Goal: Task Accomplishment & Management: Complete application form

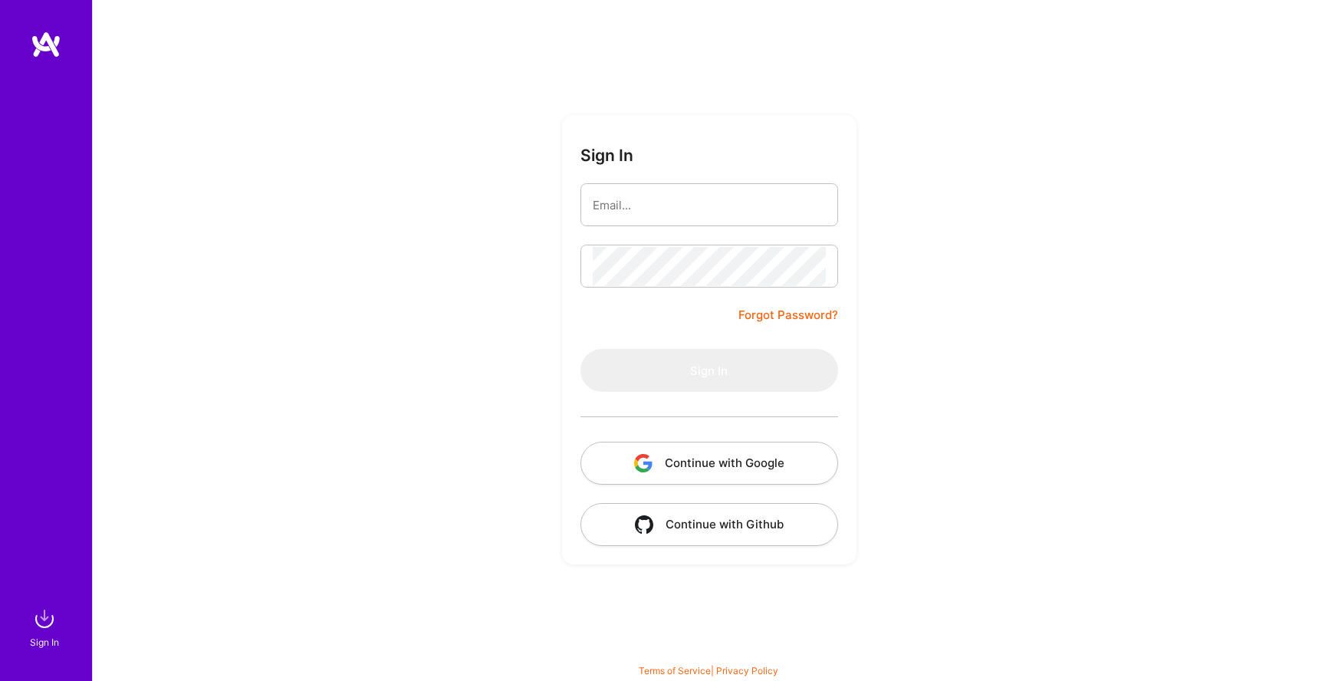
click at [746, 466] on button "Continue with Google" at bounding box center [710, 463] width 258 height 43
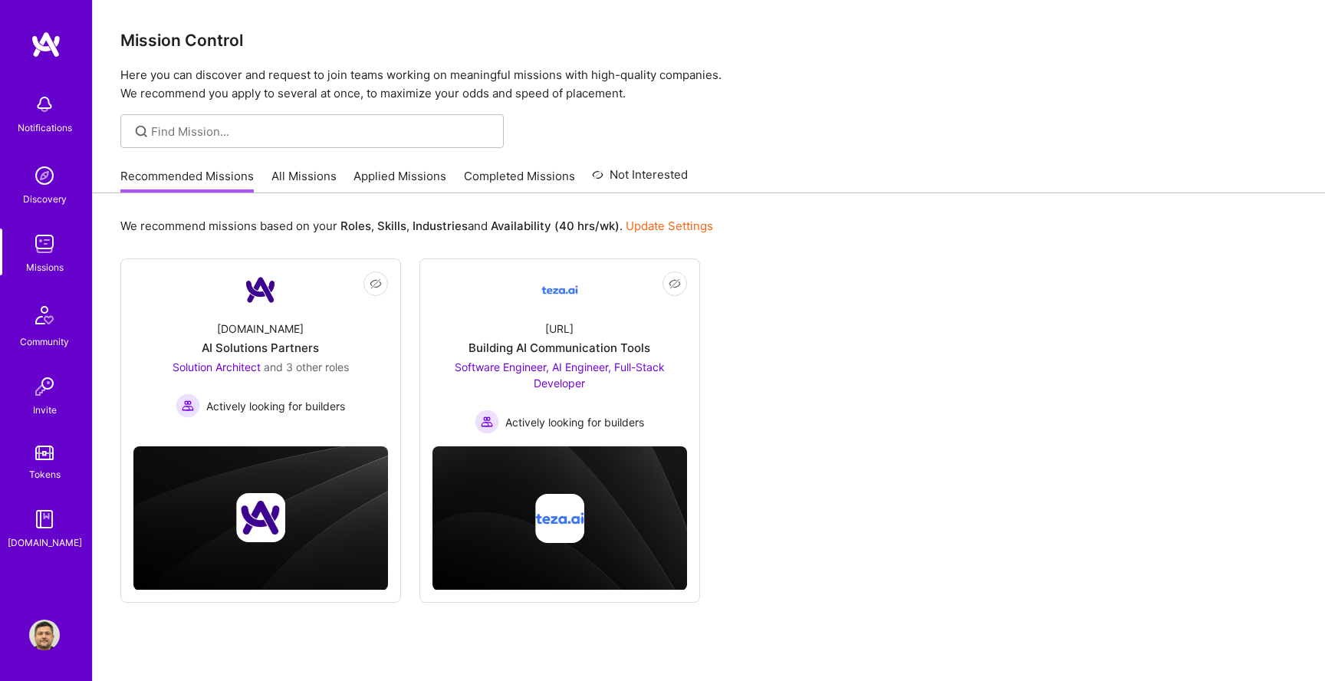
click at [405, 173] on link "Applied Missions" at bounding box center [400, 180] width 93 height 25
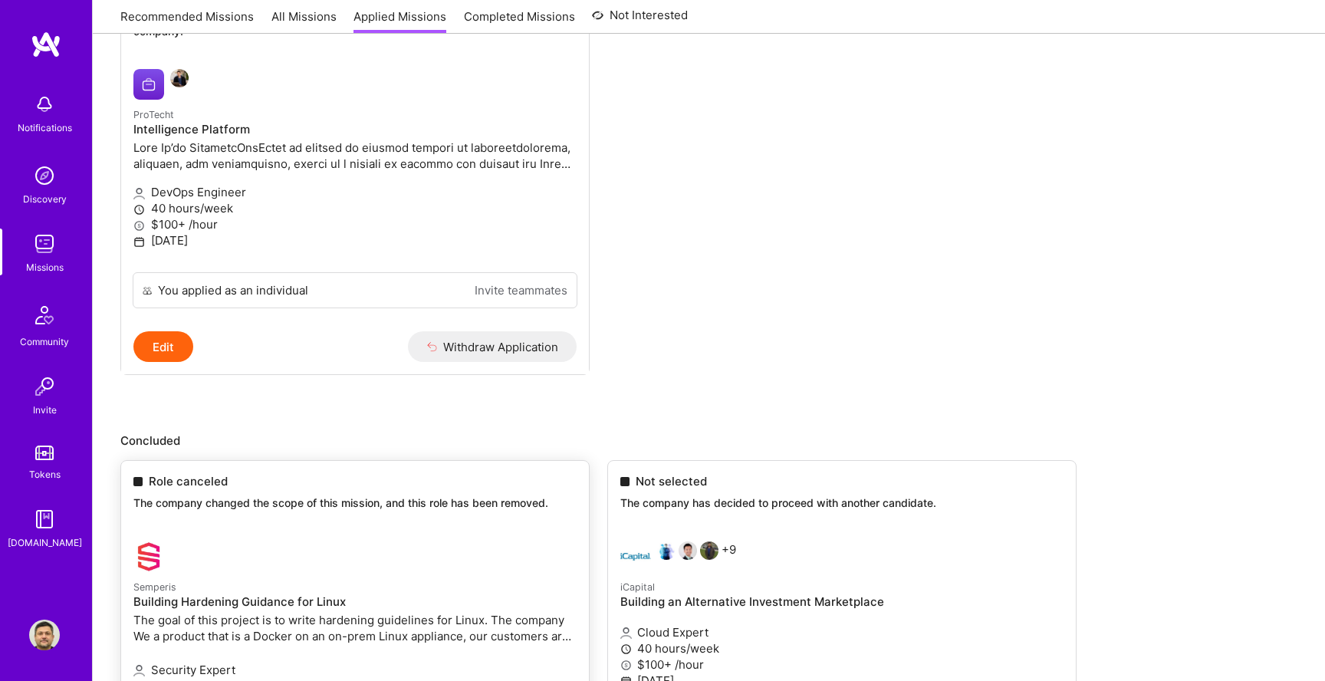
scroll to position [230, 0]
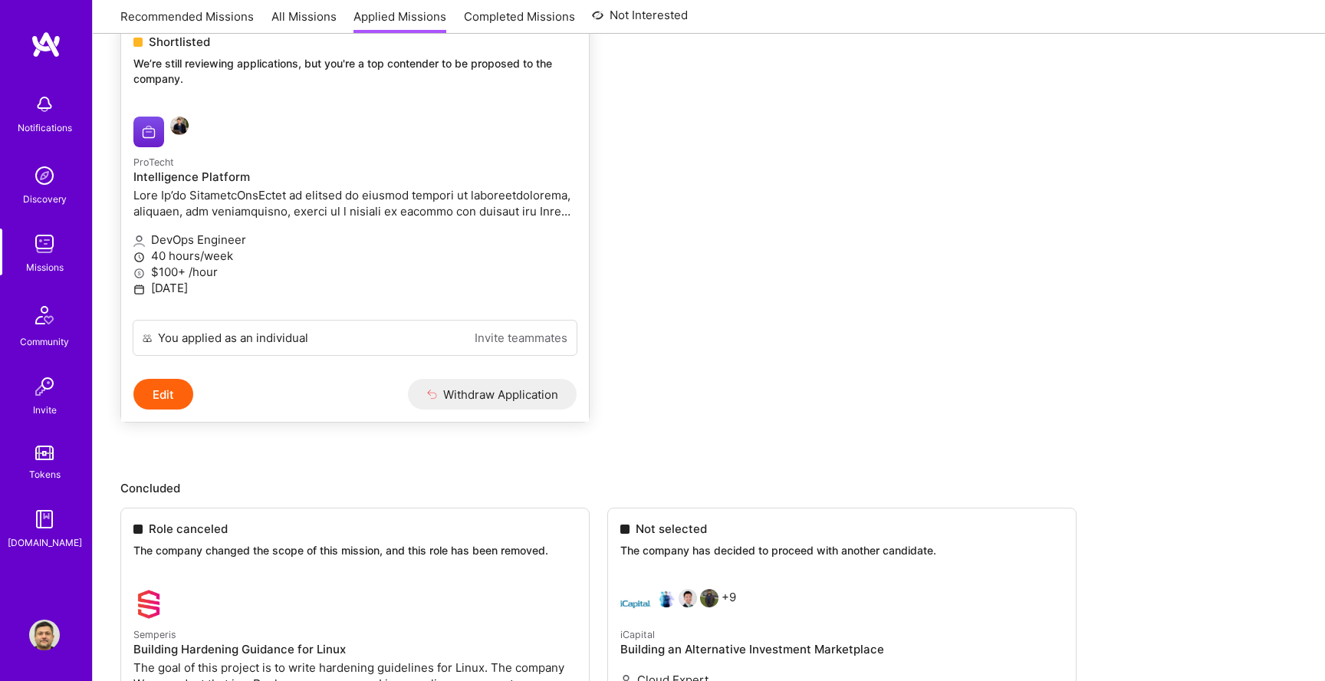
click at [330, 339] on div "You applied as an individual Invite teammates" at bounding box center [355, 338] width 445 height 36
click at [147, 394] on button "Edit" at bounding box center [163, 394] width 60 height 31
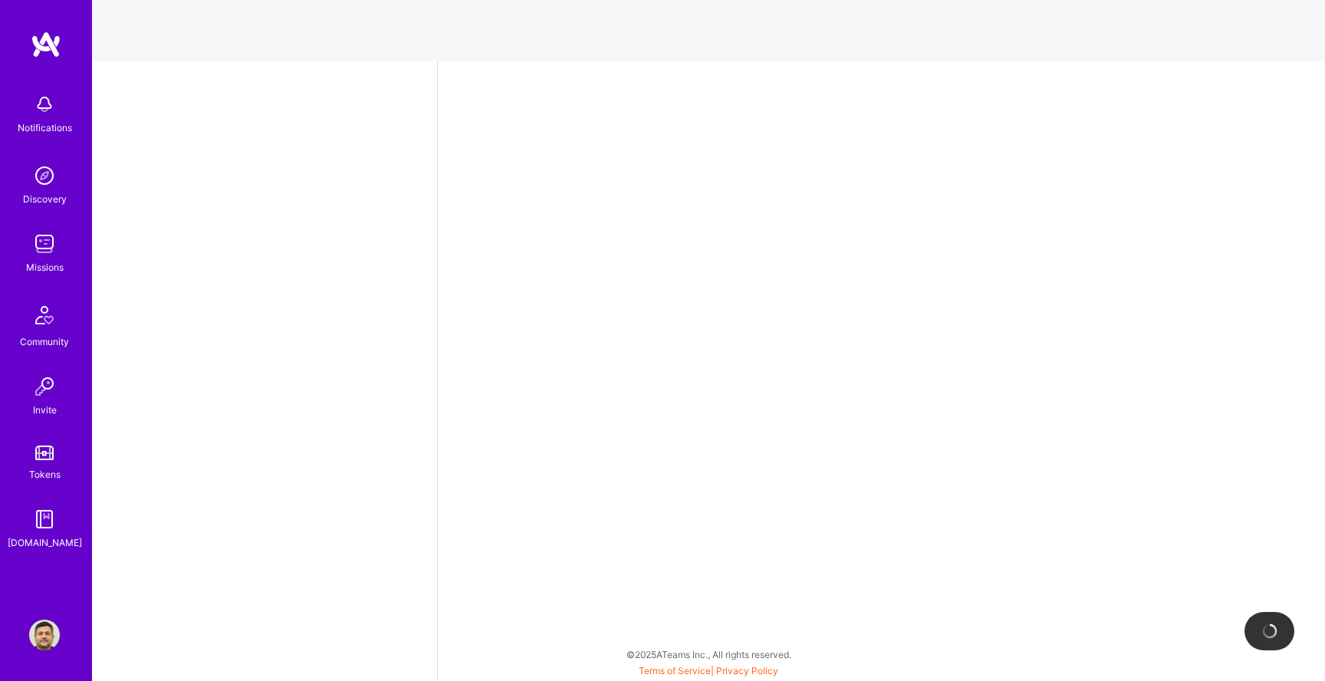
select select "GB"
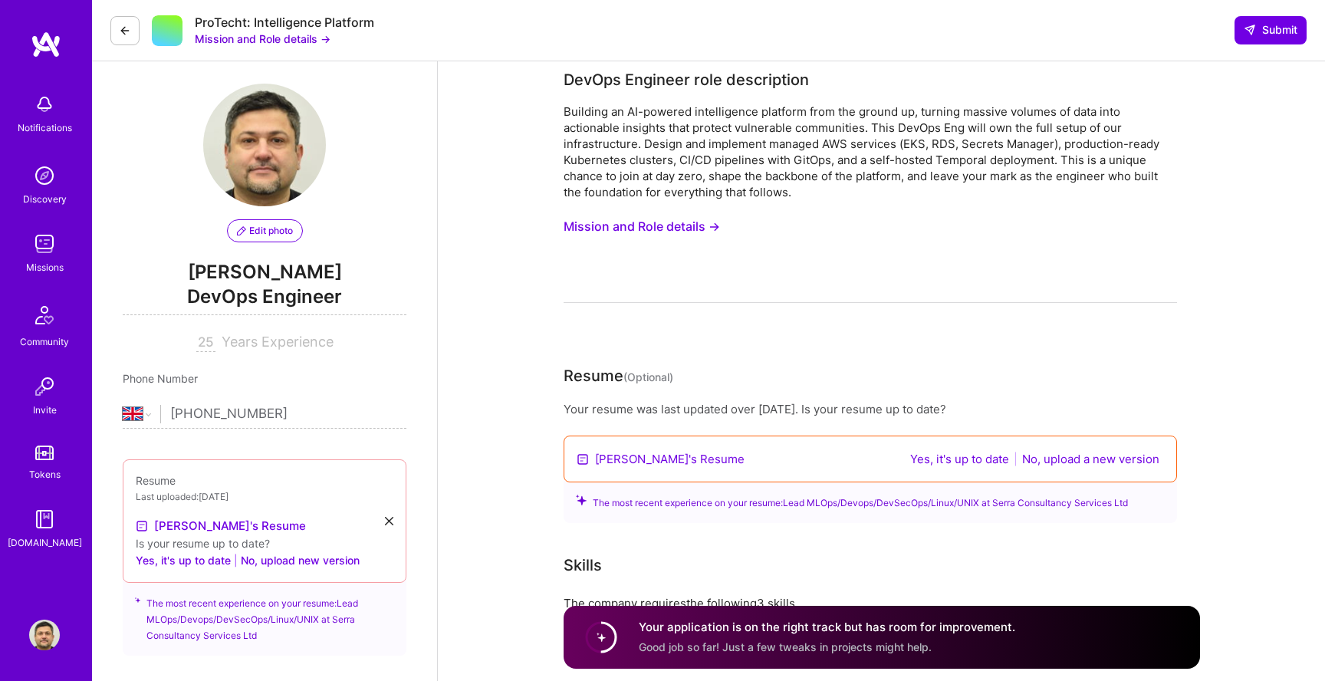
scroll to position [11, 0]
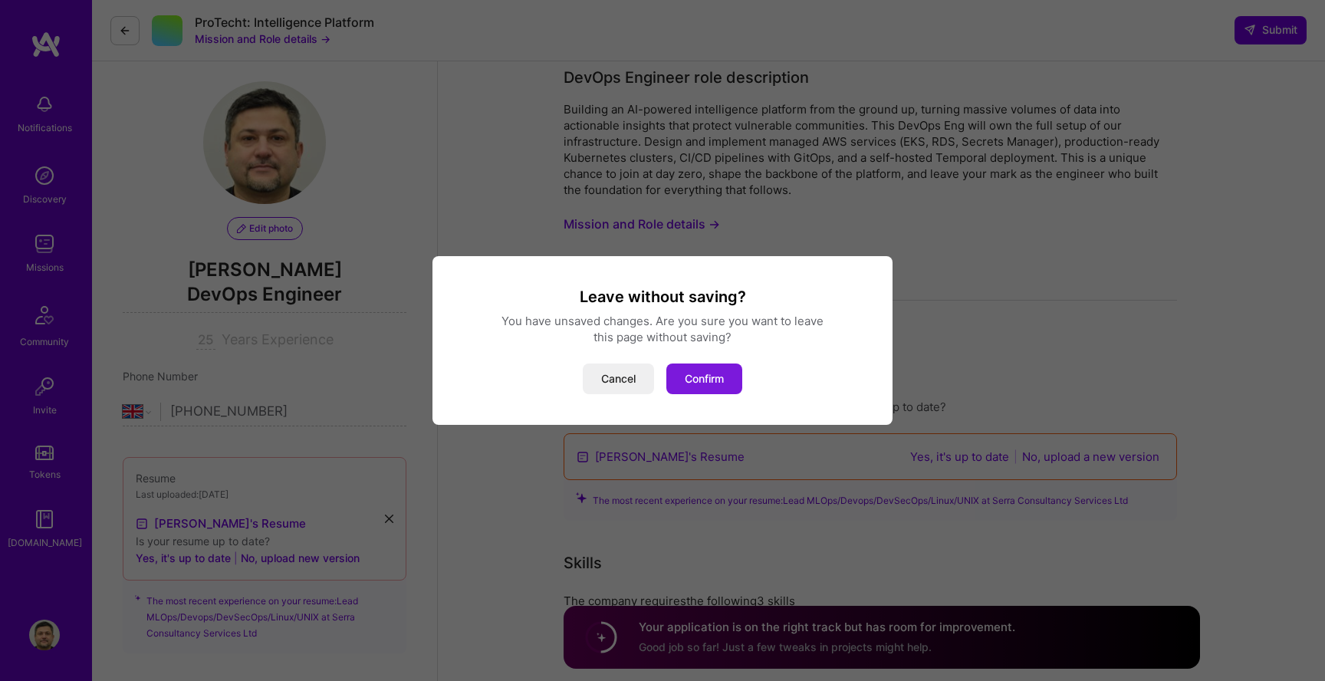
click at [713, 379] on button "Confirm" at bounding box center [705, 379] width 76 height 31
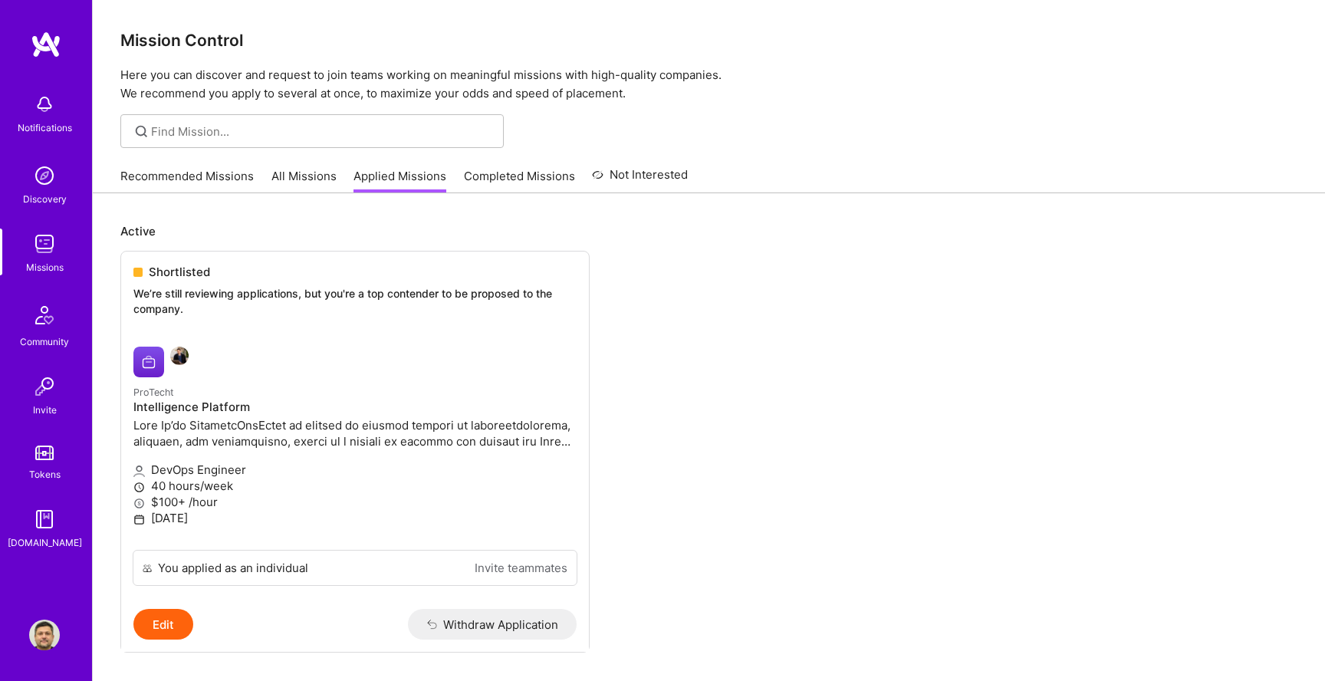
click at [250, 179] on link "Recommended Missions" at bounding box center [186, 180] width 133 height 25
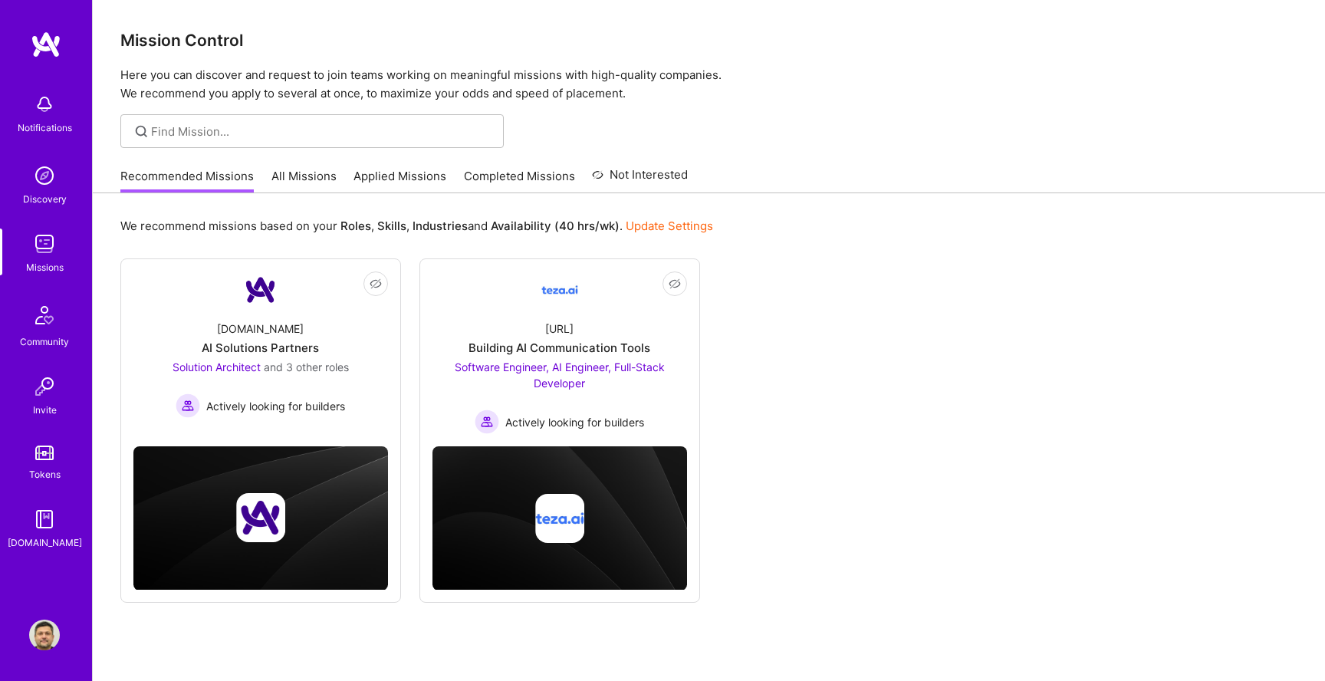
click at [306, 181] on link "All Missions" at bounding box center [304, 180] width 65 height 25
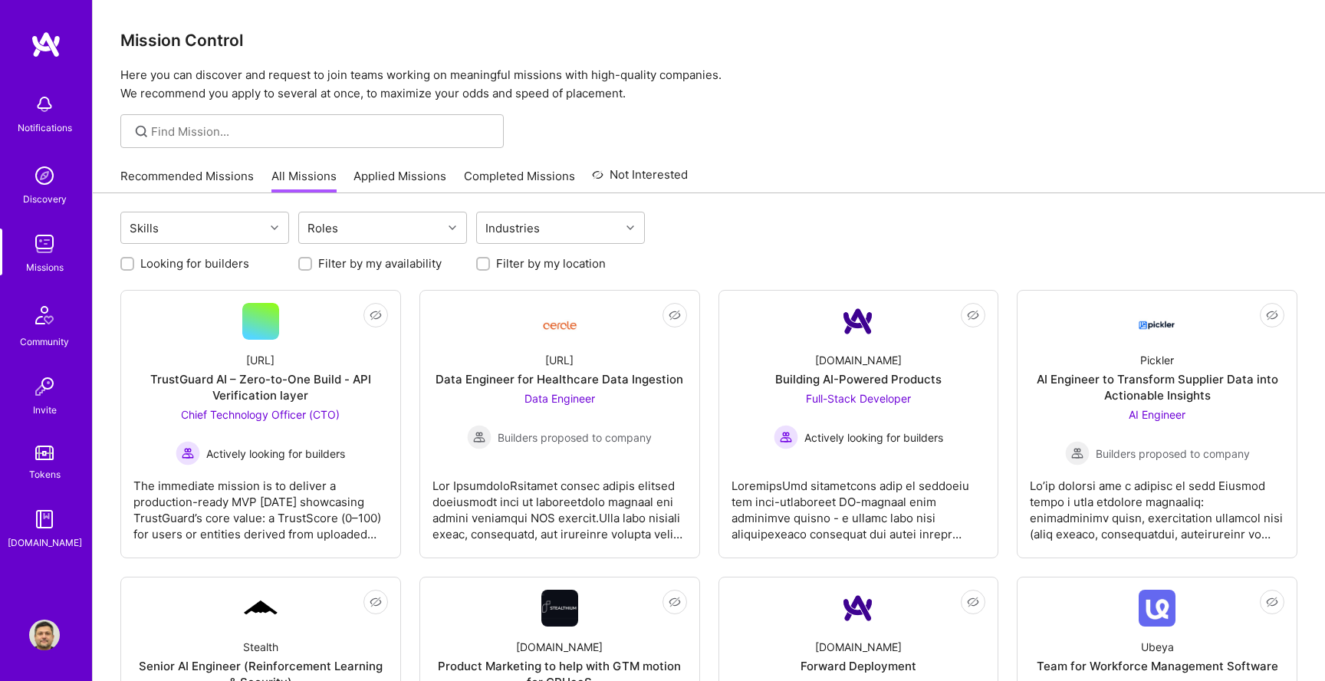
click at [50, 179] on img at bounding box center [44, 175] width 31 height 31
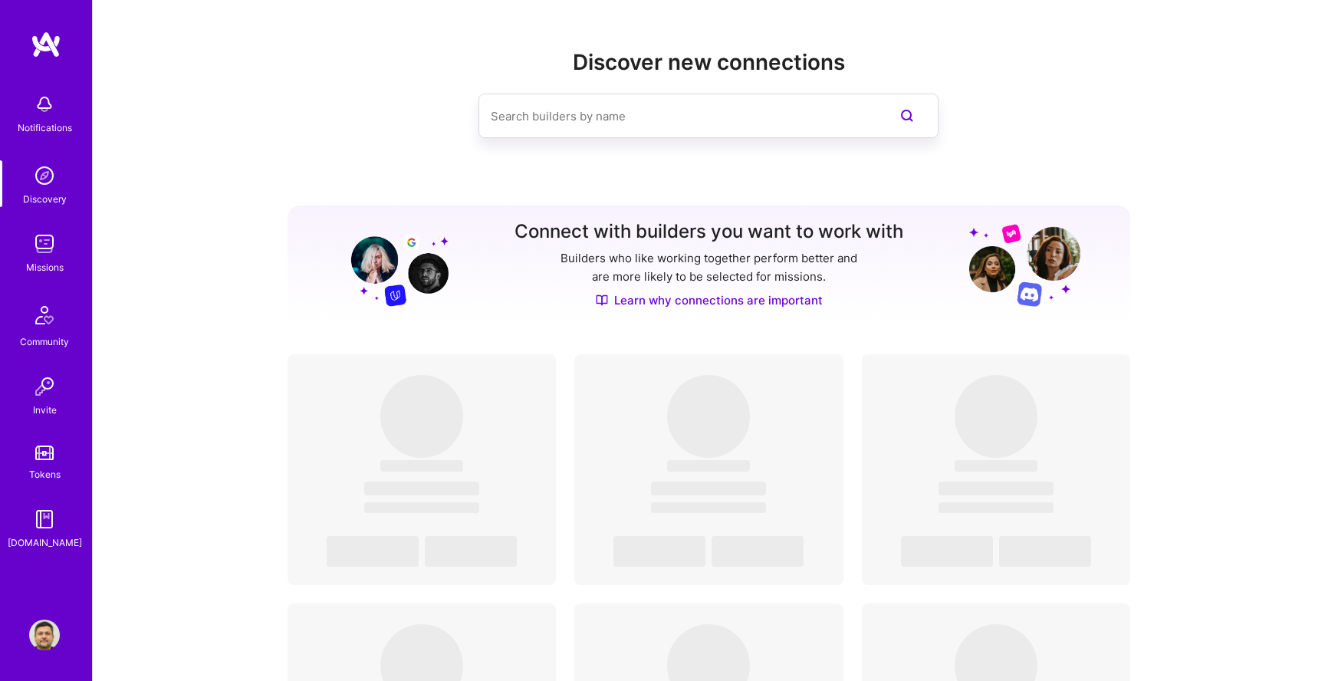
click at [41, 122] on div "Notifications" at bounding box center [45, 128] width 54 height 16
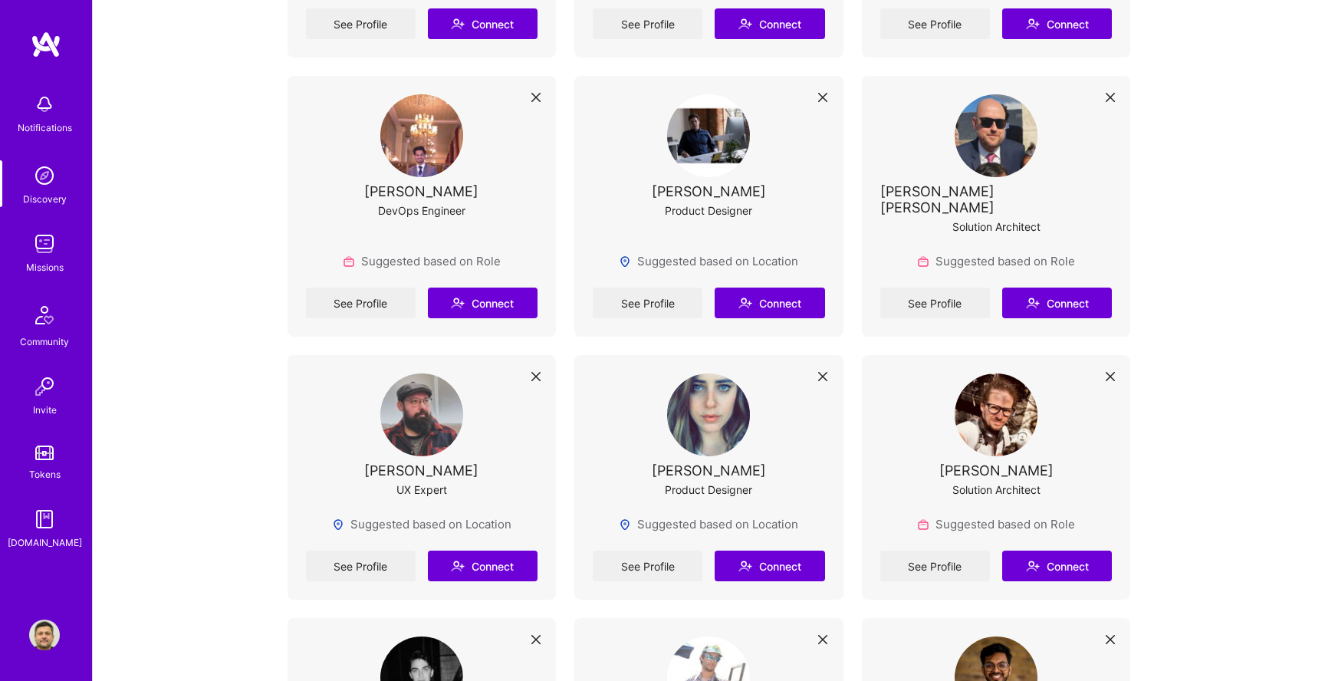
scroll to position [2001, 0]
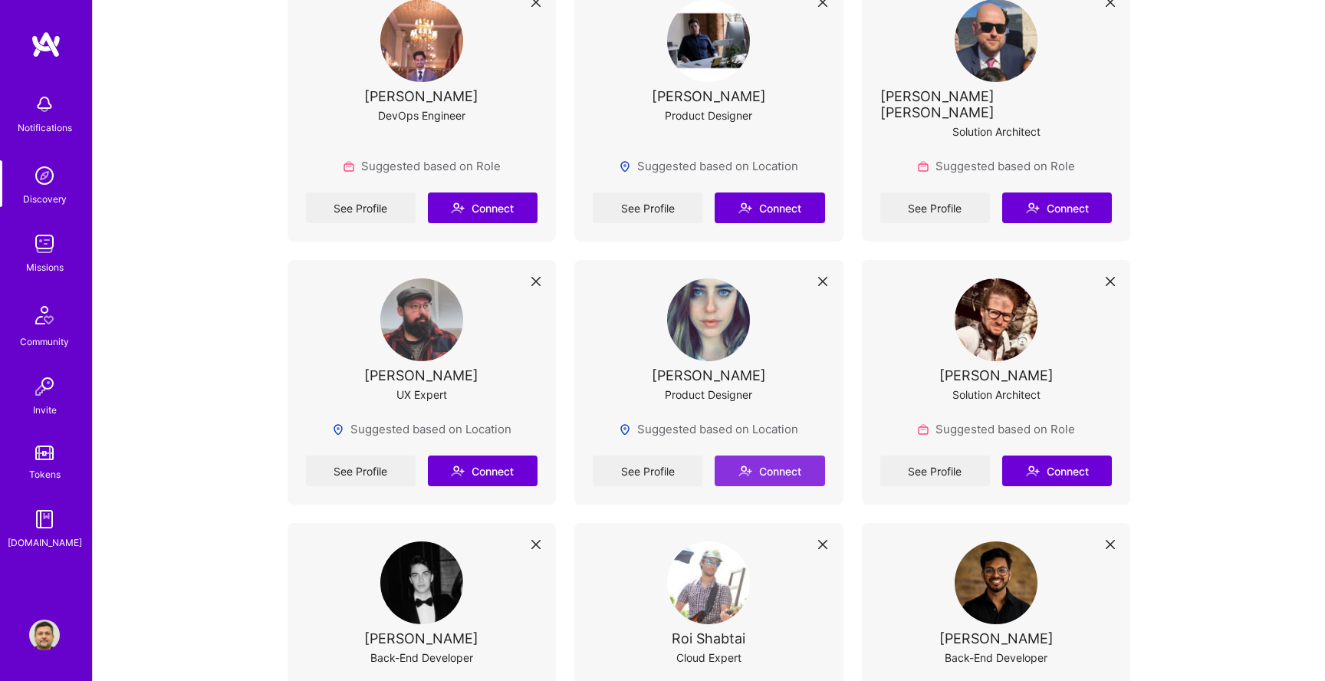
click at [785, 456] on button "Connect" at bounding box center [770, 471] width 110 height 31
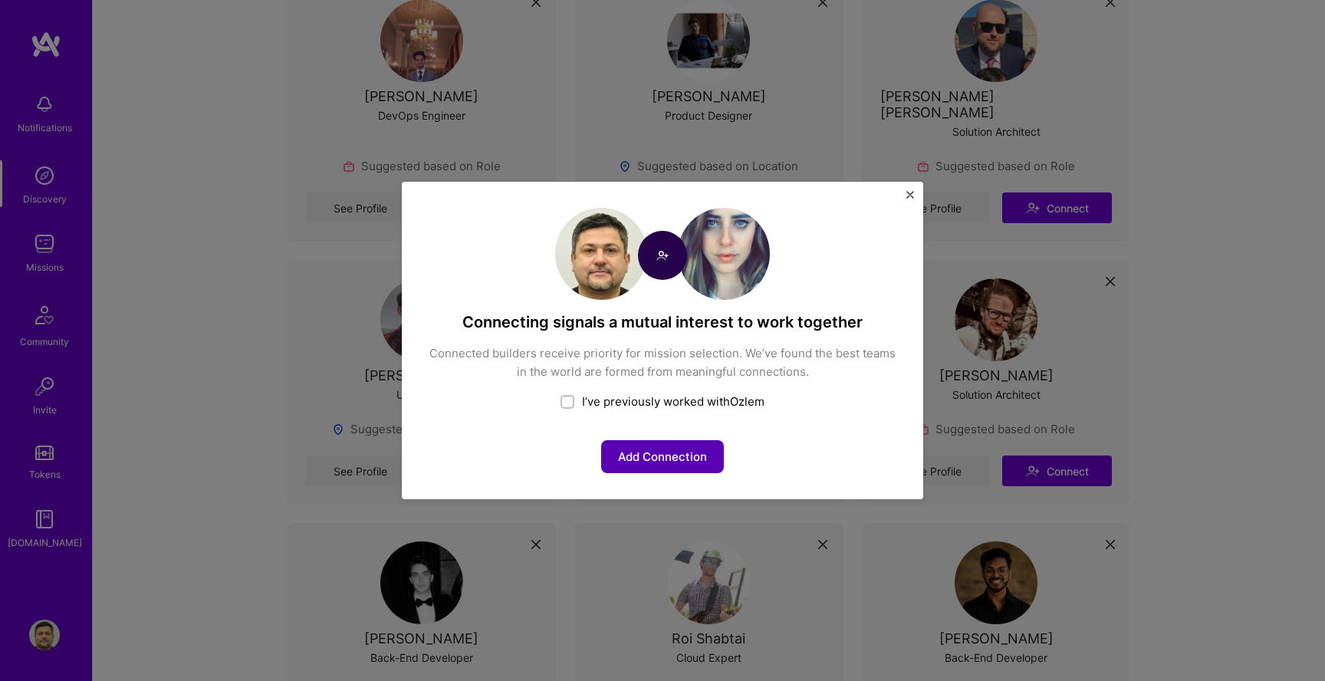
click at [690, 468] on button "Add Connection" at bounding box center [662, 456] width 123 height 33
click at [913, 193] on img "Close" at bounding box center [911, 195] width 8 height 8
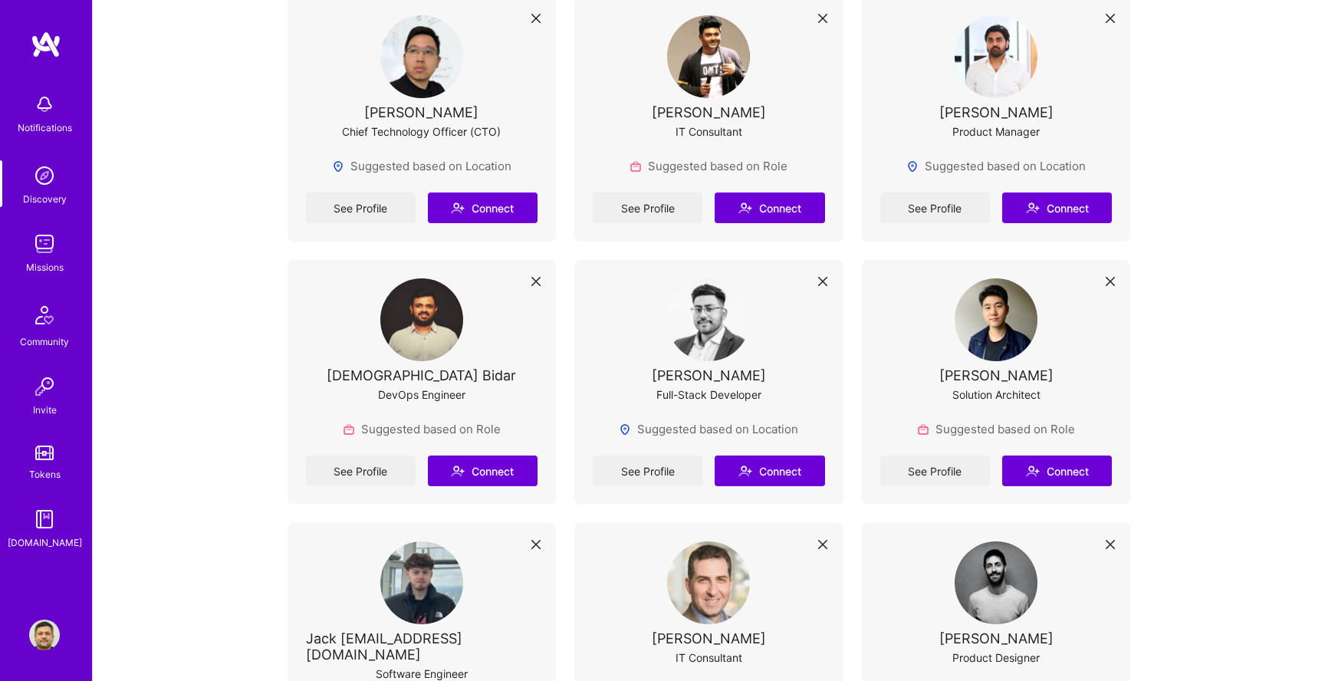
scroll to position [3924, 0]
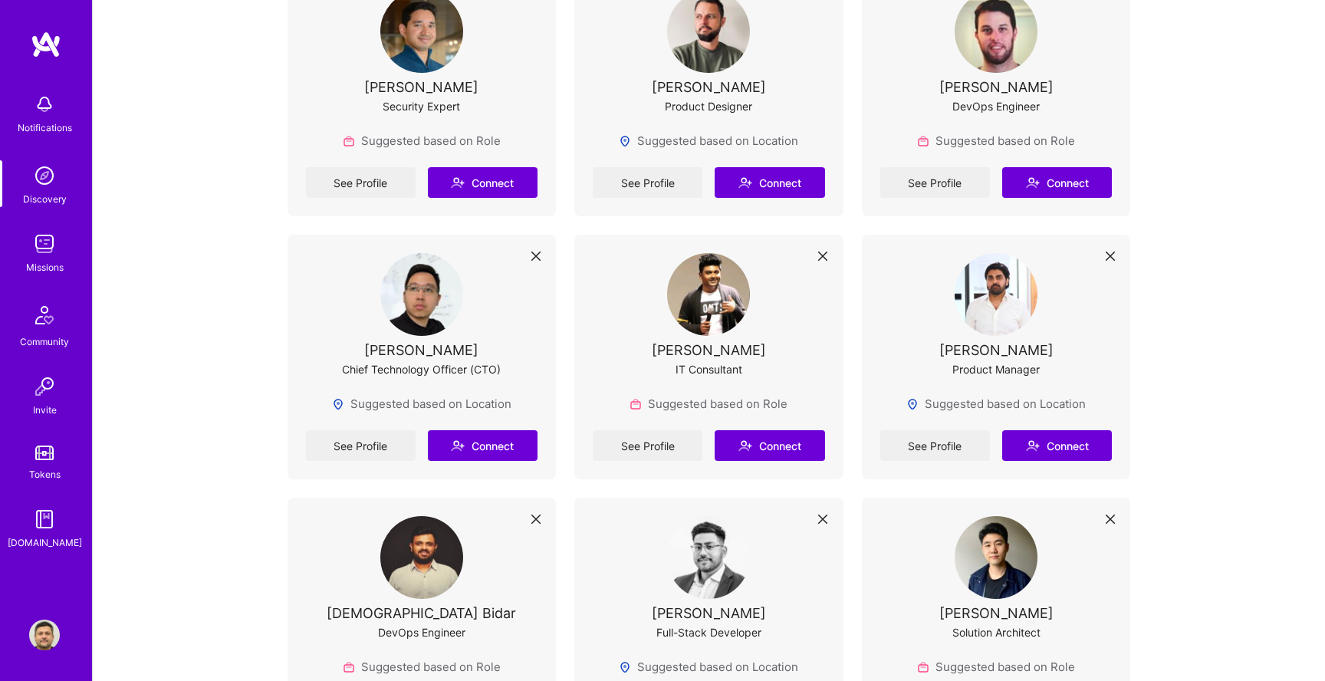
click at [63, 397] on link "Invite" at bounding box center [44, 394] width 95 height 47
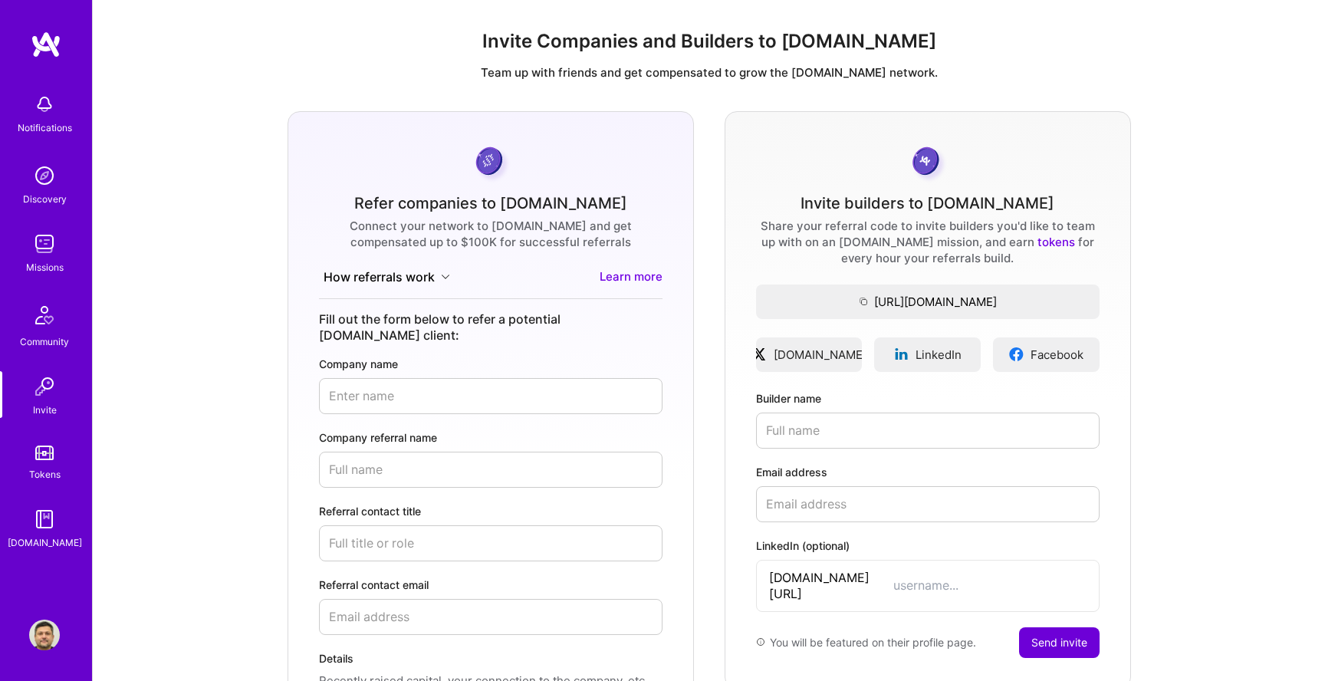
click at [41, 35] on img at bounding box center [46, 45] width 31 height 28
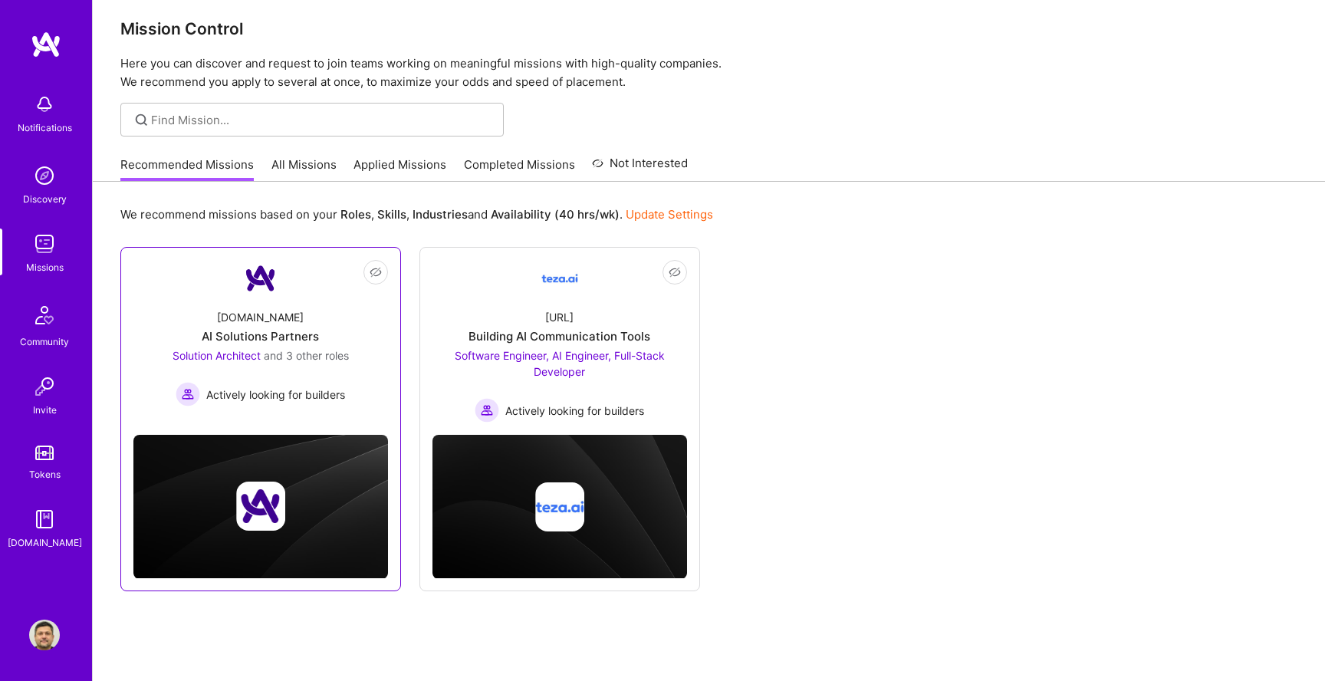
scroll to position [13, 0]
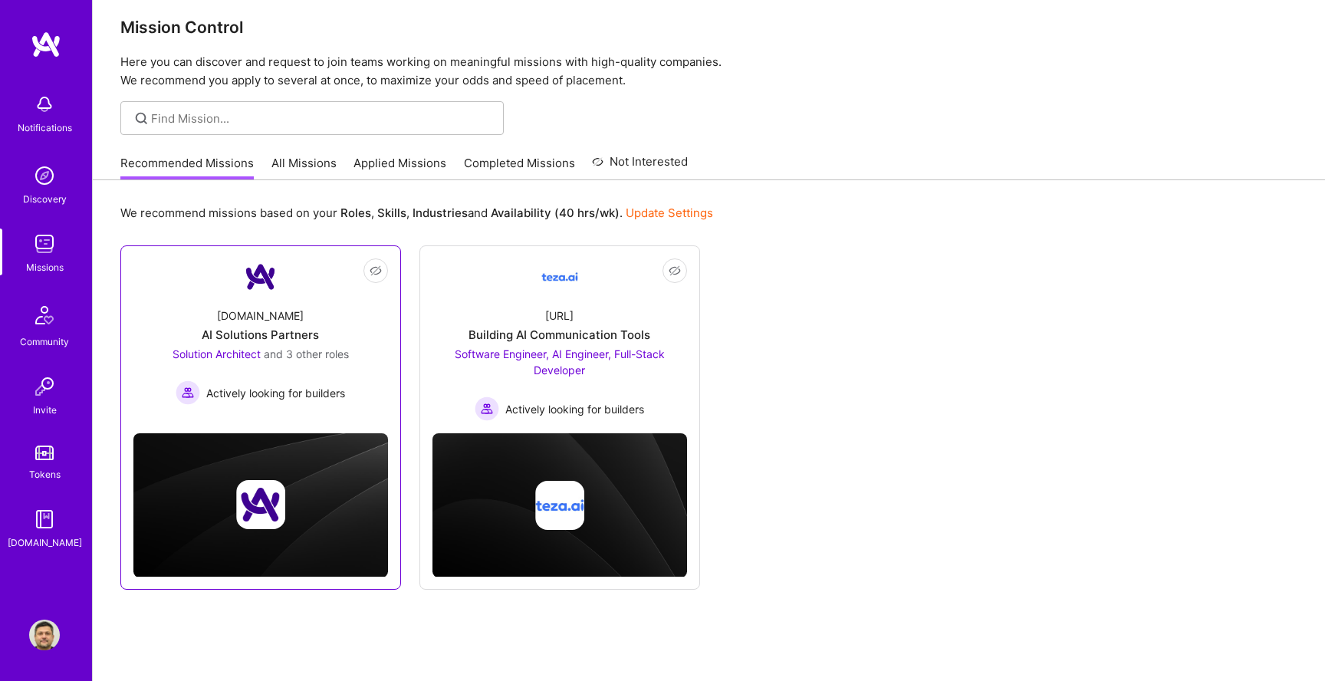
click at [271, 381] on div "Actively looking for builders" at bounding box center [261, 392] width 176 height 25
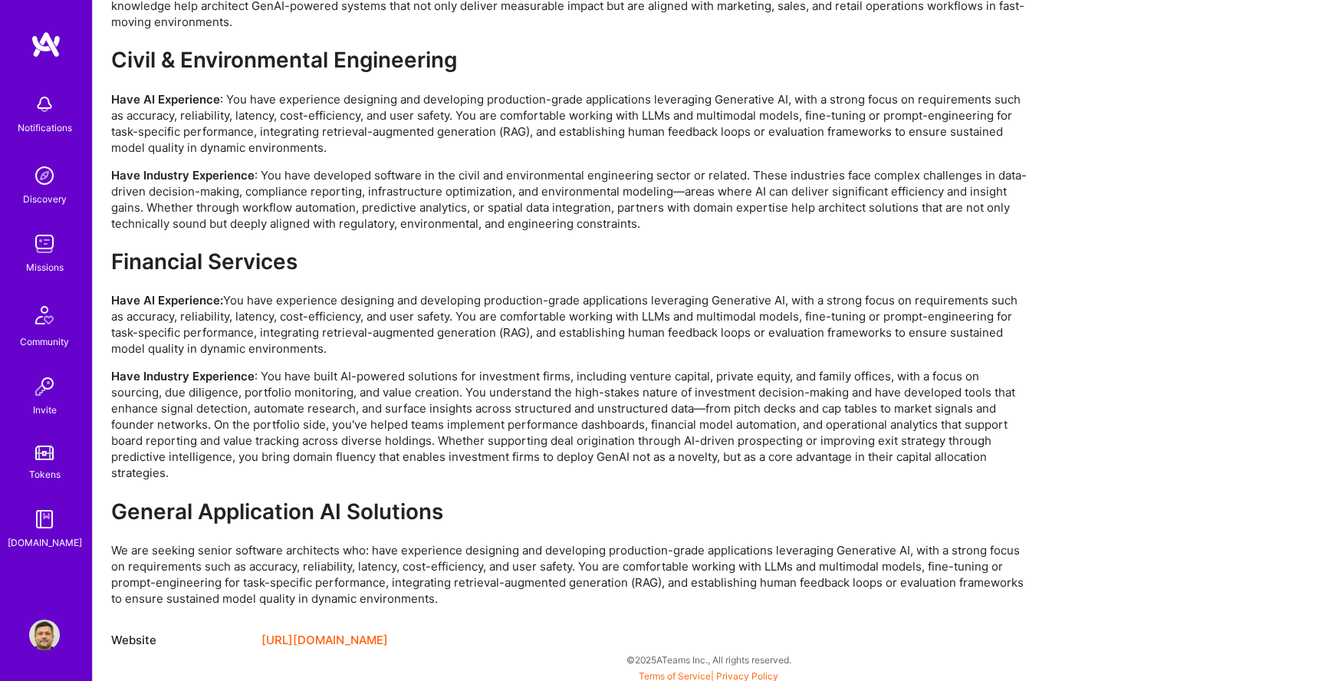
scroll to position [3281, 0]
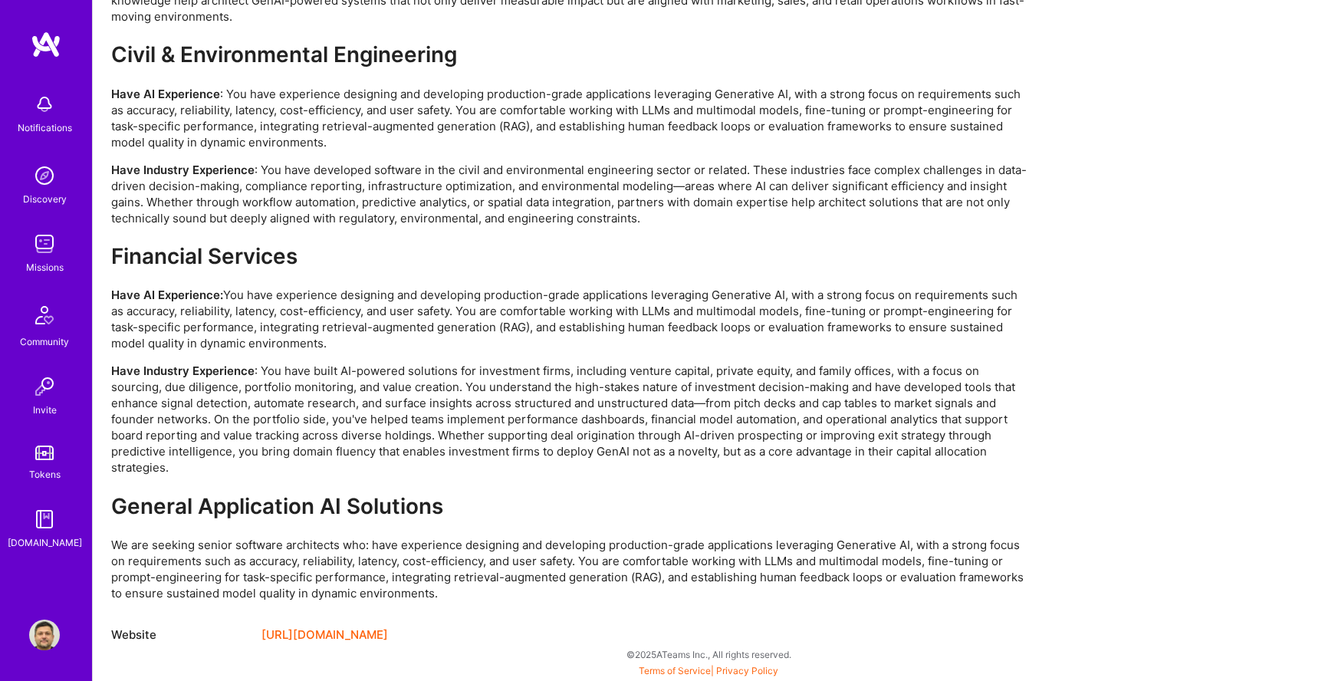
click at [47, 110] on img at bounding box center [44, 104] width 31 height 31
click at [47, 156] on div "Notifications Discovery Missions Community Invite Tokens [DOMAIN_NAME]" at bounding box center [46, 318] width 92 height 465
click at [47, 173] on img at bounding box center [44, 175] width 31 height 31
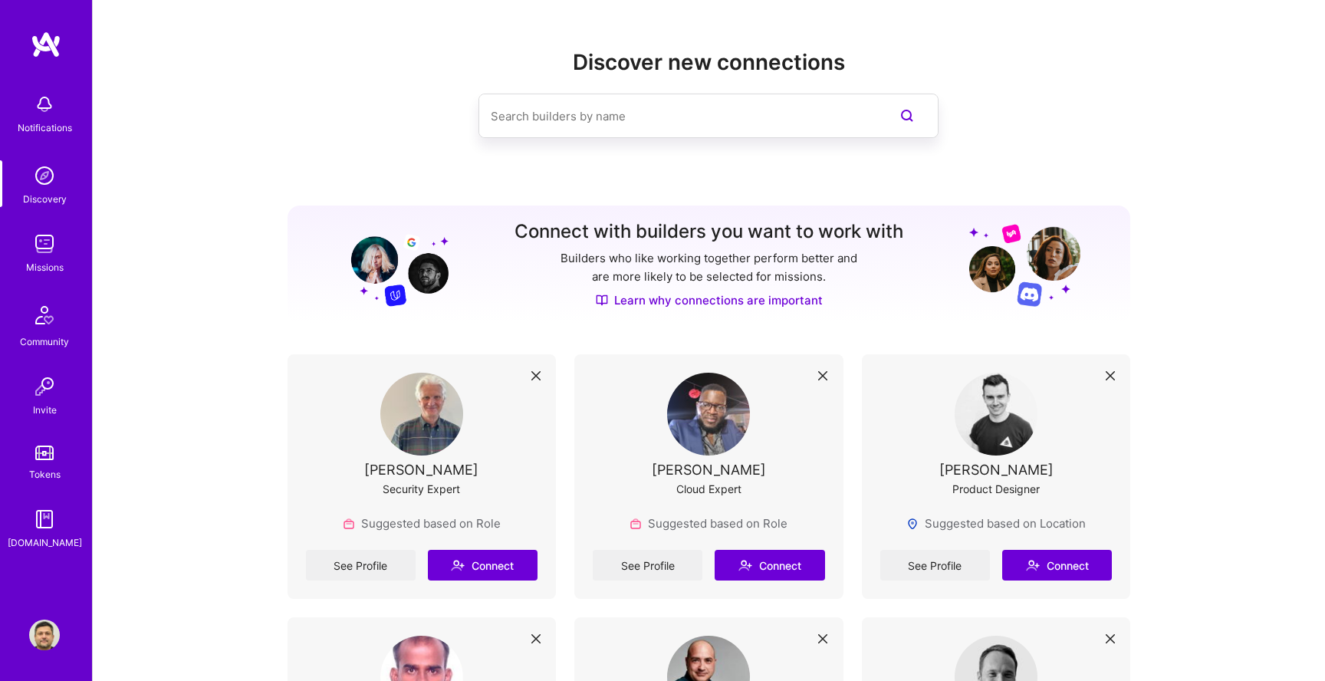
click at [54, 252] on img at bounding box center [44, 244] width 31 height 31
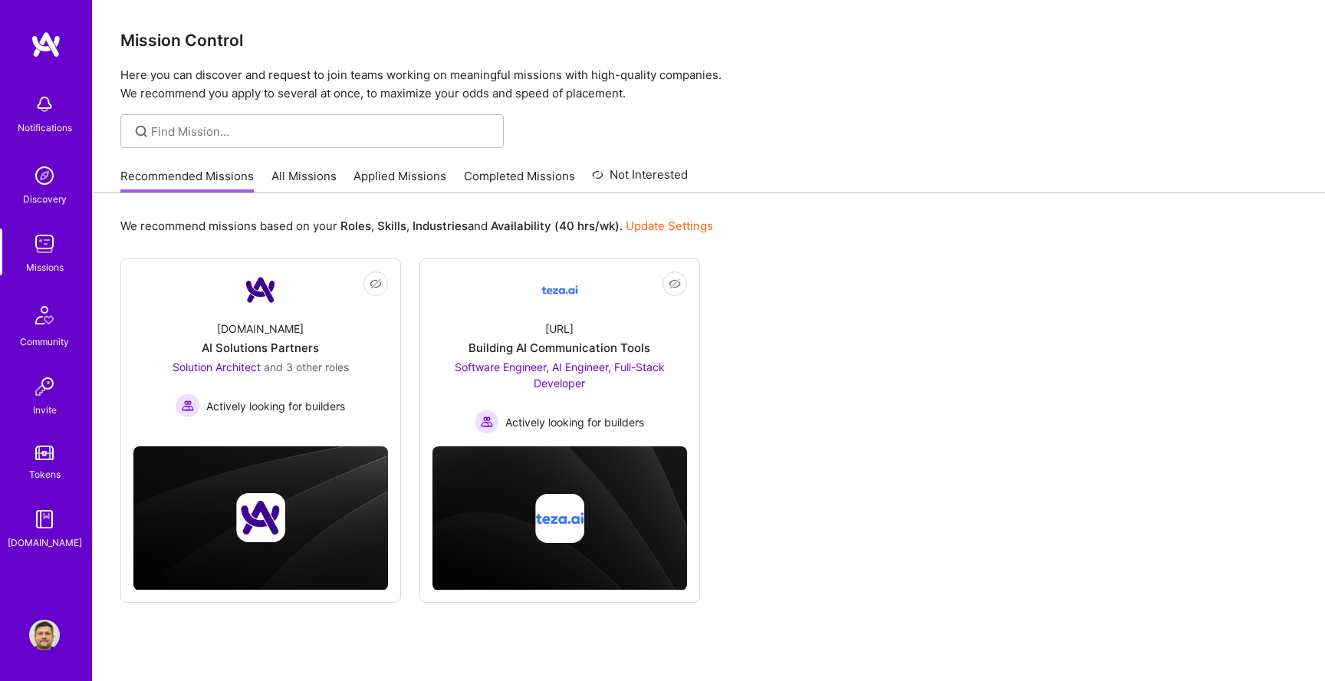
click at [329, 176] on link "All Missions" at bounding box center [304, 180] width 65 height 25
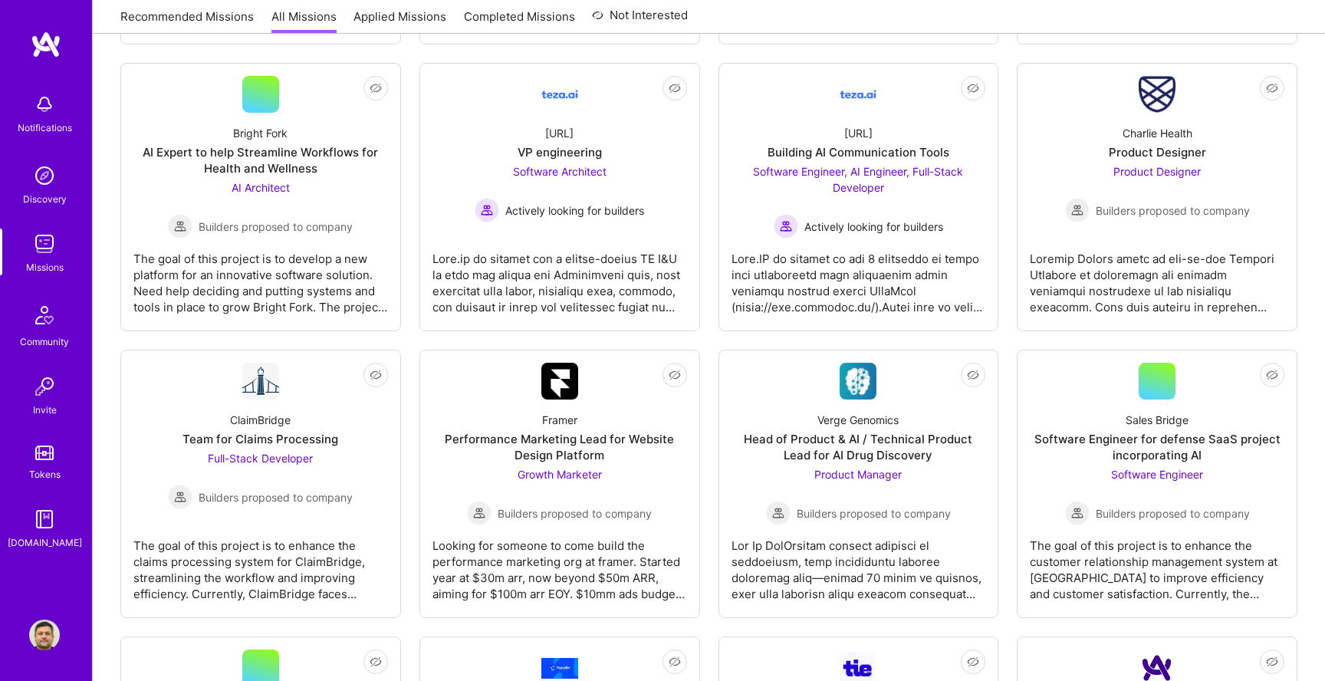
scroll to position [1963, 0]
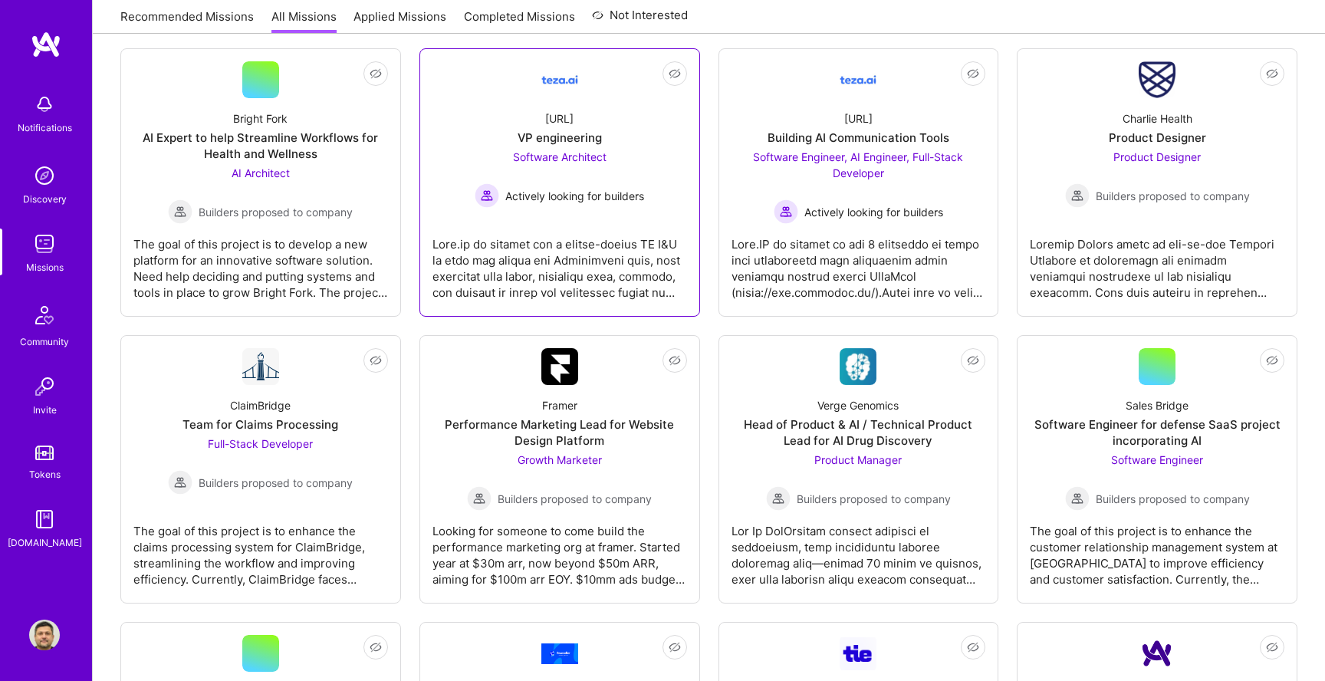
click at [569, 249] on div at bounding box center [560, 262] width 255 height 77
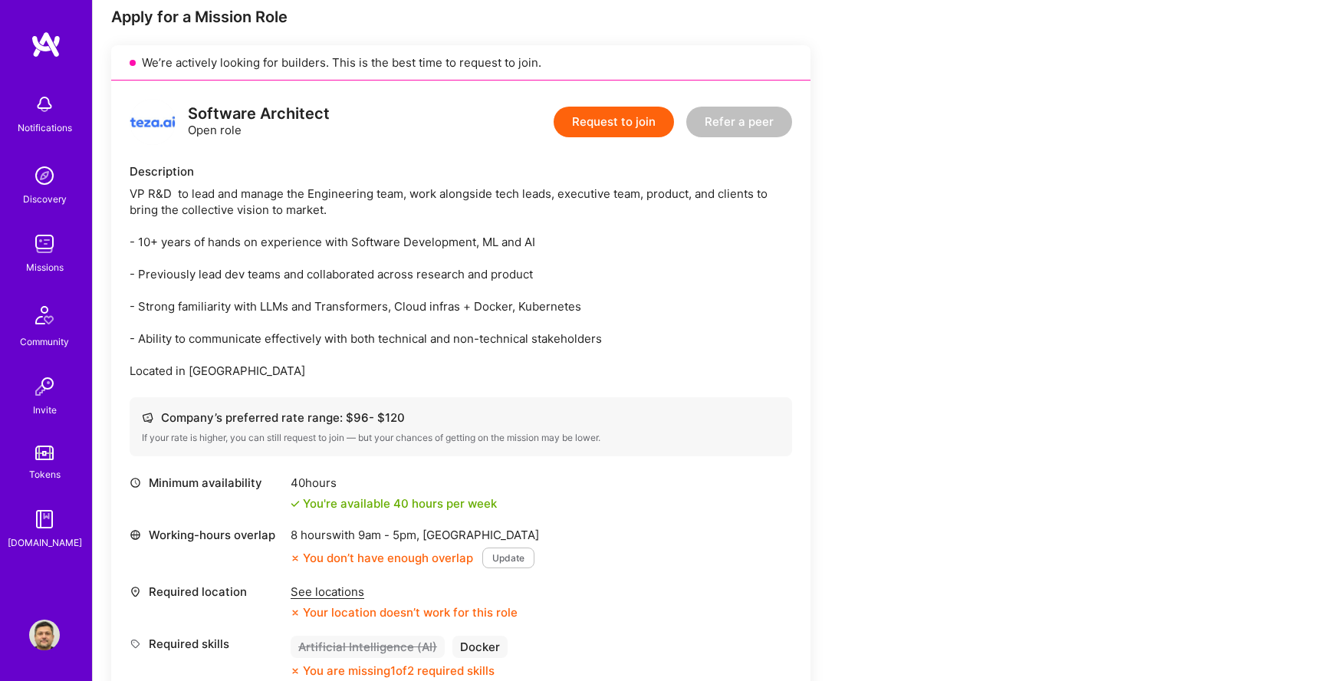
scroll to position [400, 0]
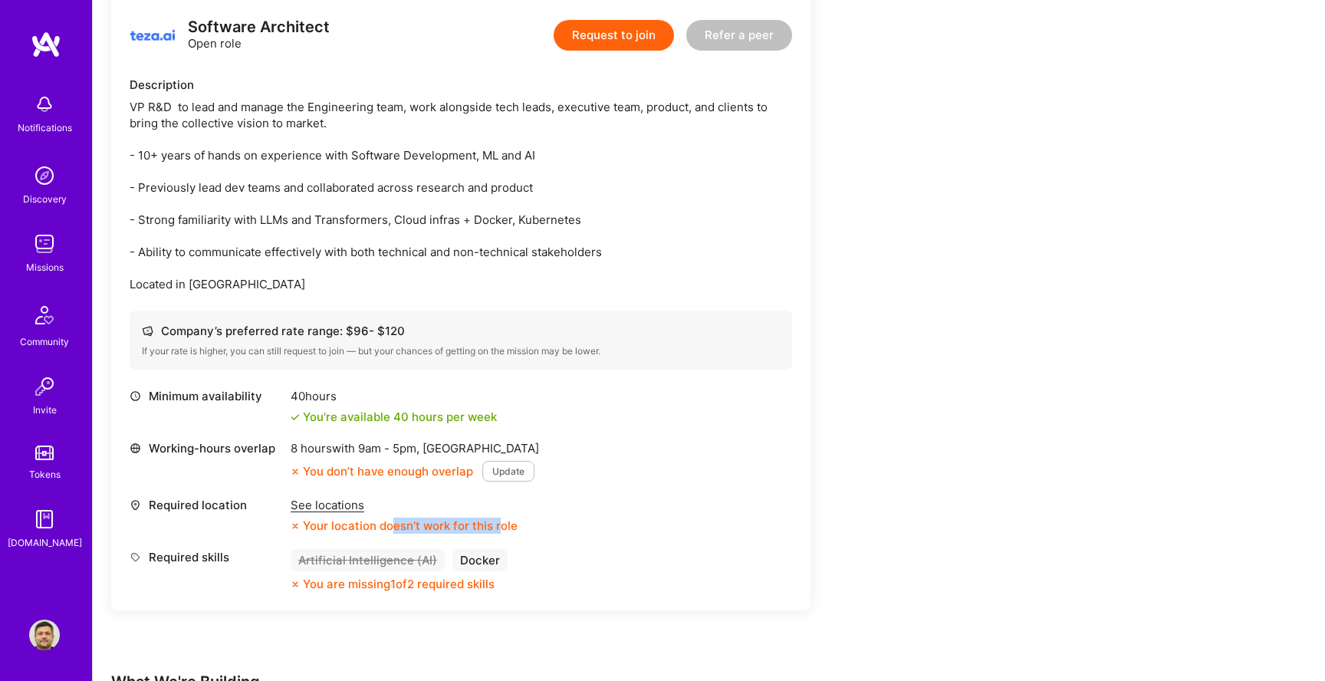
drag, startPoint x: 392, startPoint y: 525, endPoint x: 500, endPoint y: 528, distance: 108.2
click at [500, 528] on div "Your location doesn’t work for this role" at bounding box center [404, 526] width 227 height 16
click at [327, 509] on div "See locations" at bounding box center [404, 505] width 227 height 16
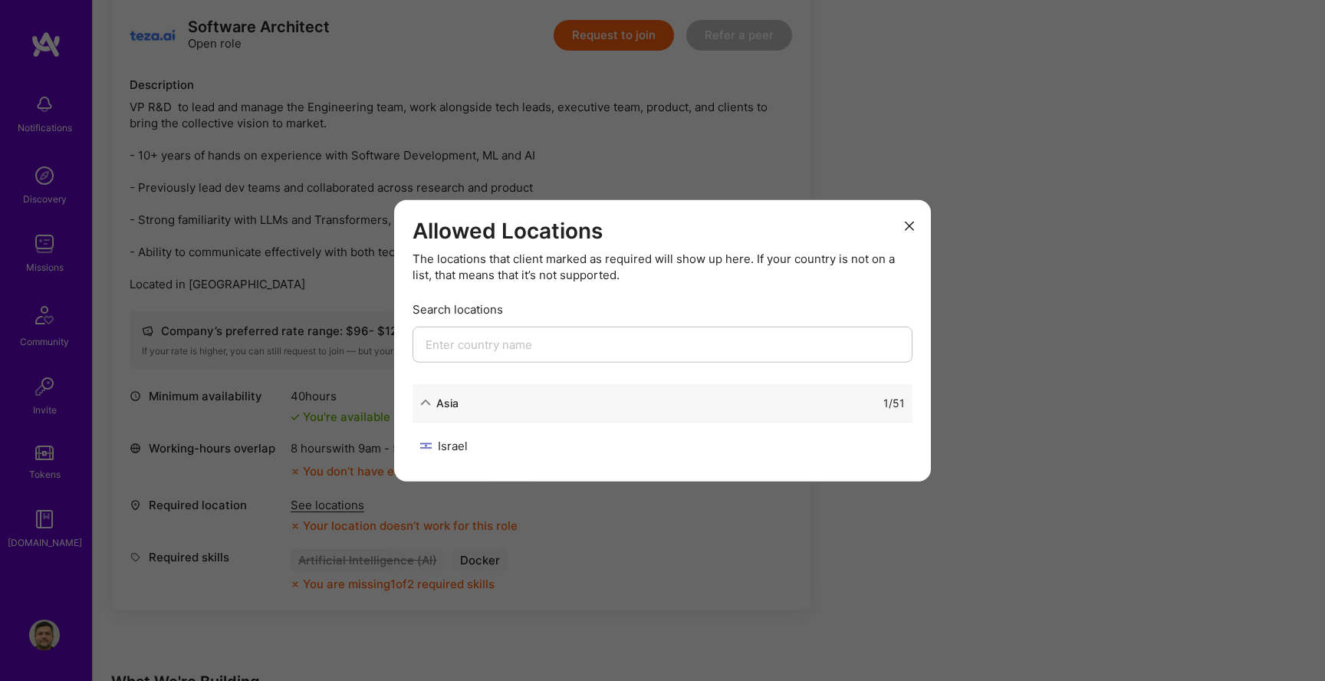
click at [910, 229] on icon "modal" at bounding box center [909, 225] width 9 height 9
